Goal: Transaction & Acquisition: Purchase product/service

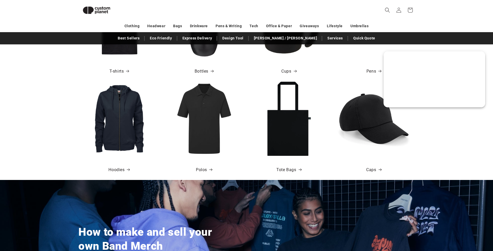
scroll to position [341, 0]
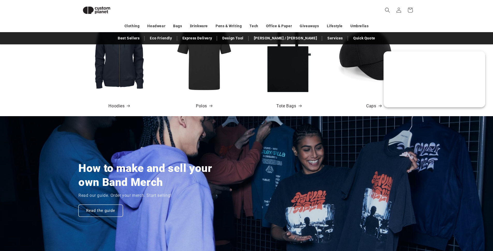
click at [276, 81] on img at bounding box center [289, 55] width 74 height 74
click at [124, 107] on link "Hoodies" at bounding box center [118, 106] width 21 height 8
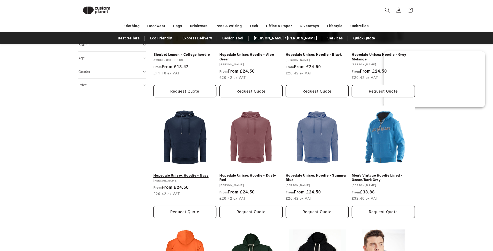
scroll to position [120, 0]
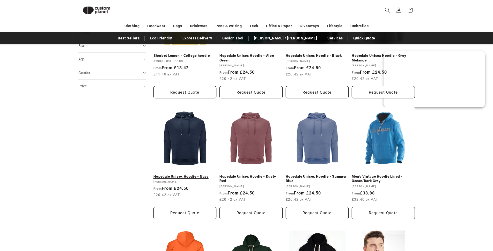
click at [189, 174] on link "Hopedale Unisex Hoodie - Navy" at bounding box center [185, 176] width 63 height 5
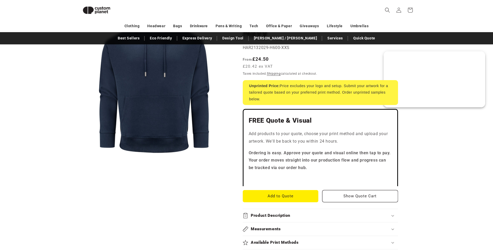
scroll to position [133, 0]
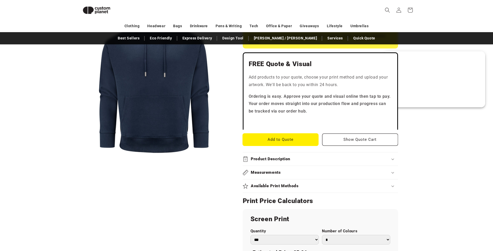
click at [297, 143] on button "Add to Quote" at bounding box center [281, 139] width 76 height 12
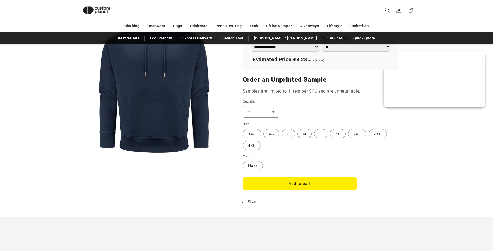
scroll to position [434, 0]
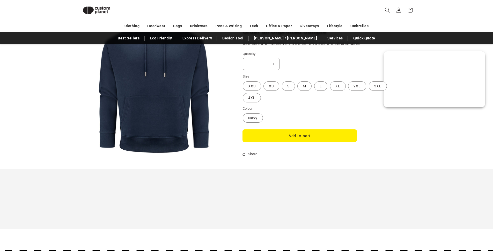
click at [298, 136] on button "Add to cart" at bounding box center [300, 135] width 114 height 12
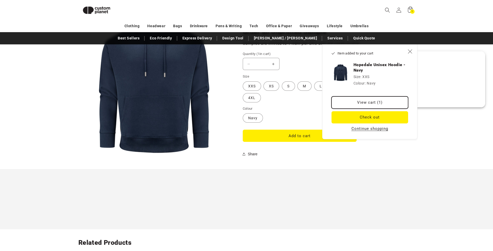
click at [366, 103] on link "View cart (1)" at bounding box center [370, 102] width 77 height 12
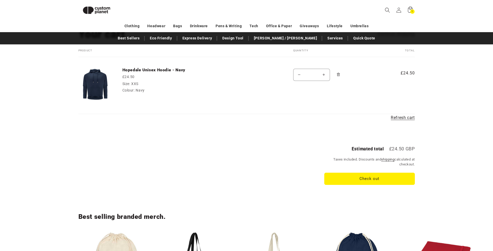
scroll to position [45, 0]
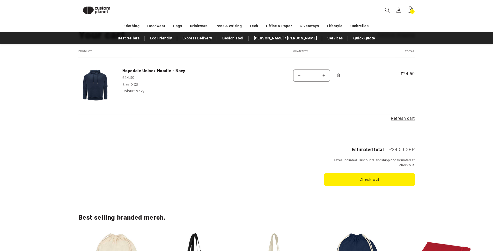
click at [379, 181] on button "Check out" at bounding box center [369, 179] width 91 height 12
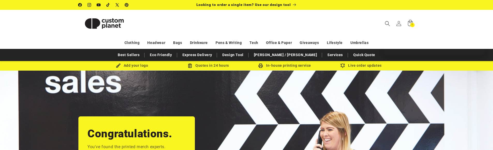
click at [145, 102] on div "Congratulations. You've found the printed merch experts. Get a Quick Quote" at bounding box center [246, 148] width 362 height 154
